Goal: Check status

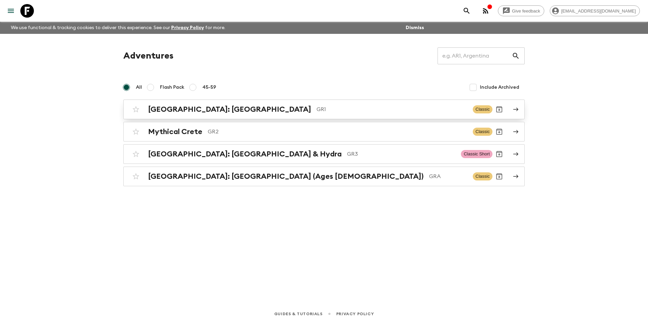
click at [186, 110] on h2 "[GEOGRAPHIC_DATA]: [GEOGRAPHIC_DATA]" at bounding box center [229, 109] width 163 height 9
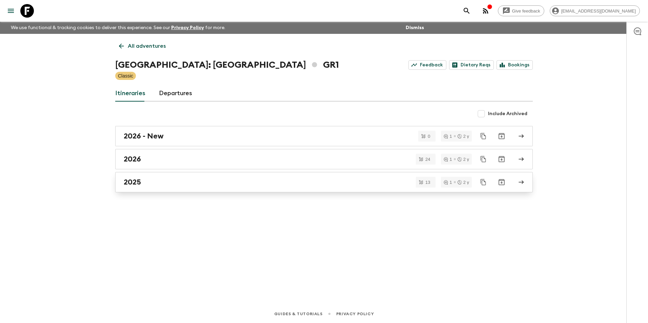
click at [140, 181] on h2 "2025" at bounding box center [132, 182] width 17 height 9
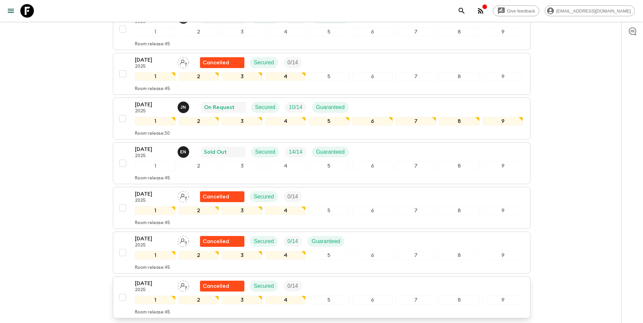
scroll to position [360, 0]
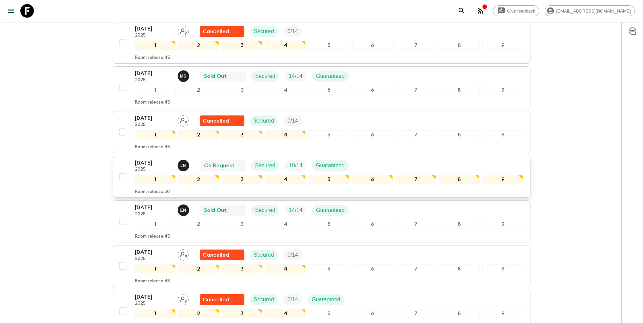
click at [144, 159] on p "[DATE]" at bounding box center [153, 163] width 37 height 8
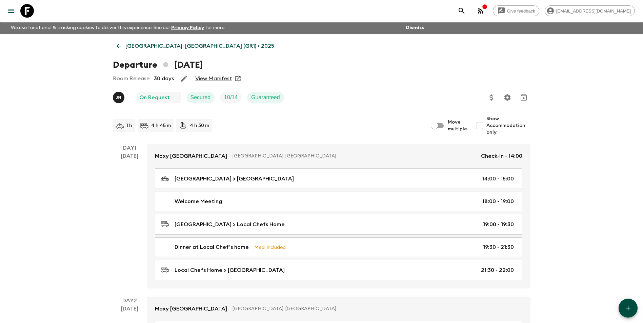
click at [209, 79] on link "View Manifest" at bounding box center [213, 78] width 37 height 7
